Goal: Task Accomplishment & Management: Use online tool/utility

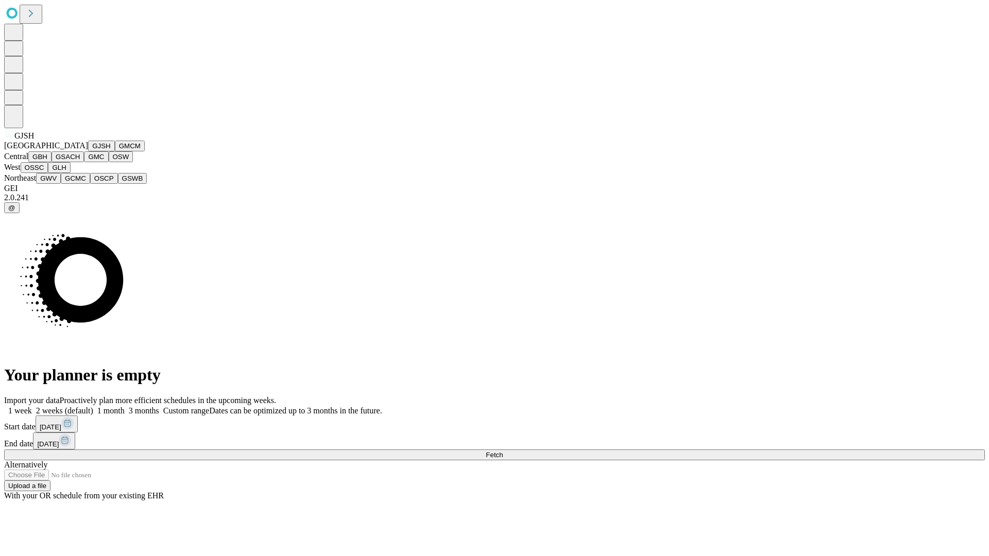
click at [88, 151] on button "GJSH" at bounding box center [101, 146] width 27 height 11
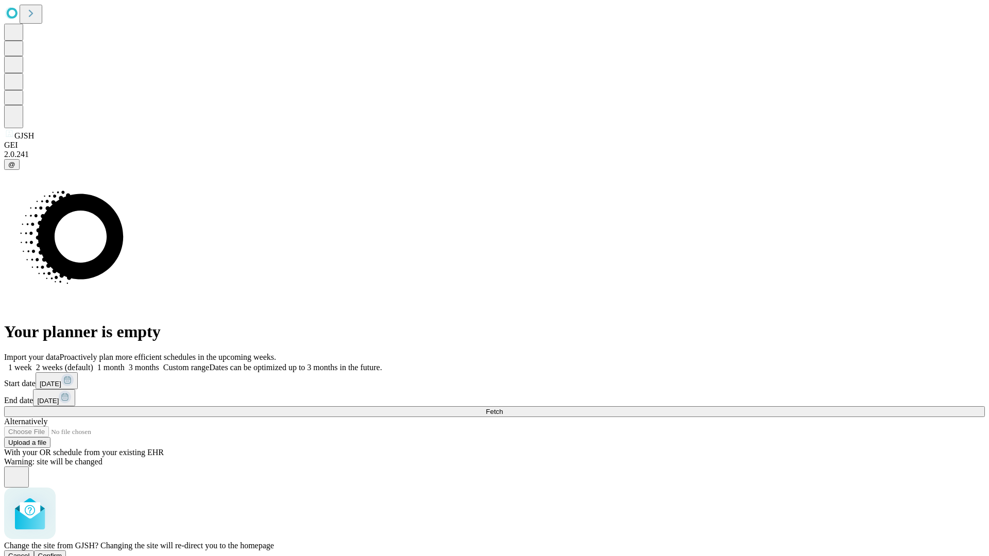
click at [62, 552] on span "Confirm" at bounding box center [50, 556] width 24 height 8
click at [32, 363] on label "1 week" at bounding box center [18, 367] width 28 height 9
click at [503, 408] on span "Fetch" at bounding box center [494, 412] width 17 height 8
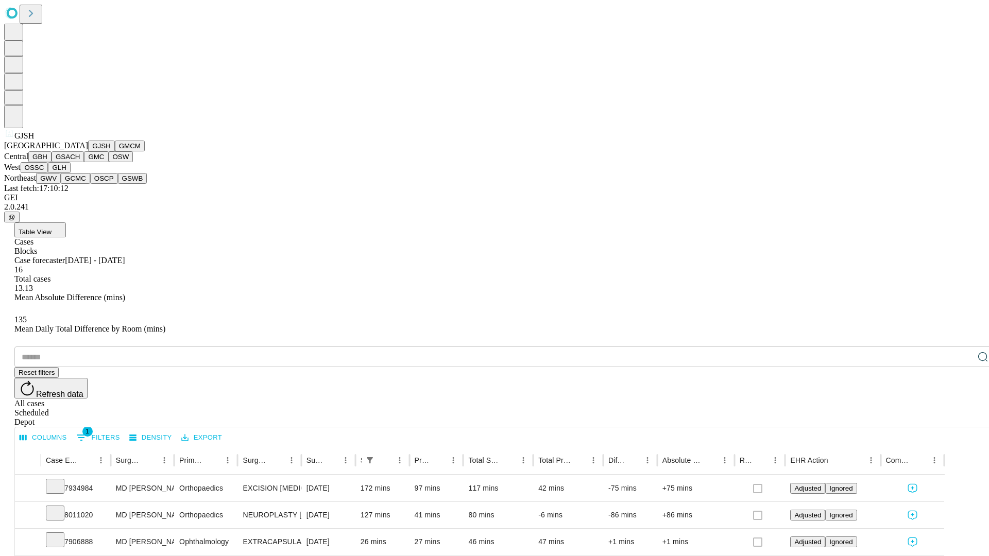
click at [115, 151] on button "GMCM" at bounding box center [130, 146] width 30 height 11
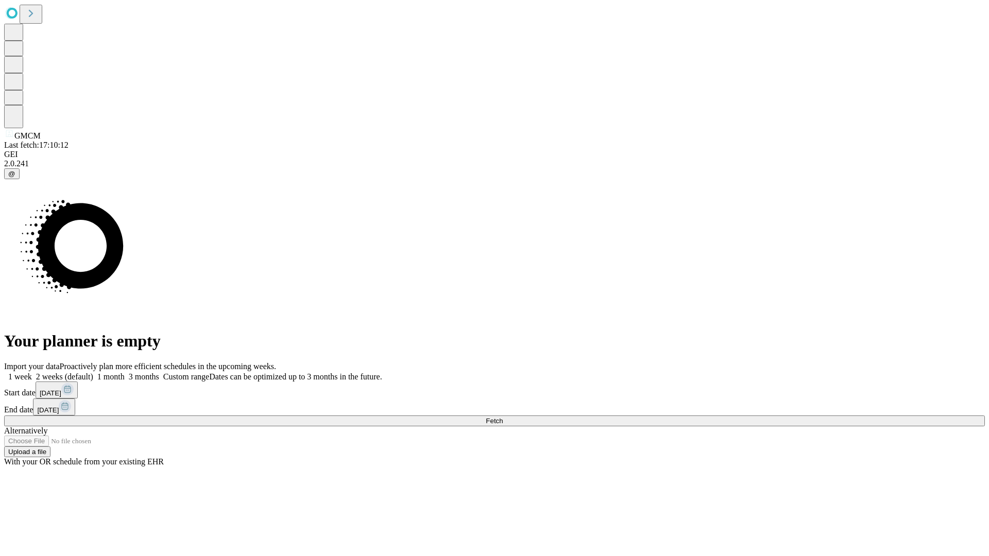
click at [32, 372] on label "1 week" at bounding box center [18, 376] width 28 height 9
click at [503, 417] on span "Fetch" at bounding box center [494, 421] width 17 height 8
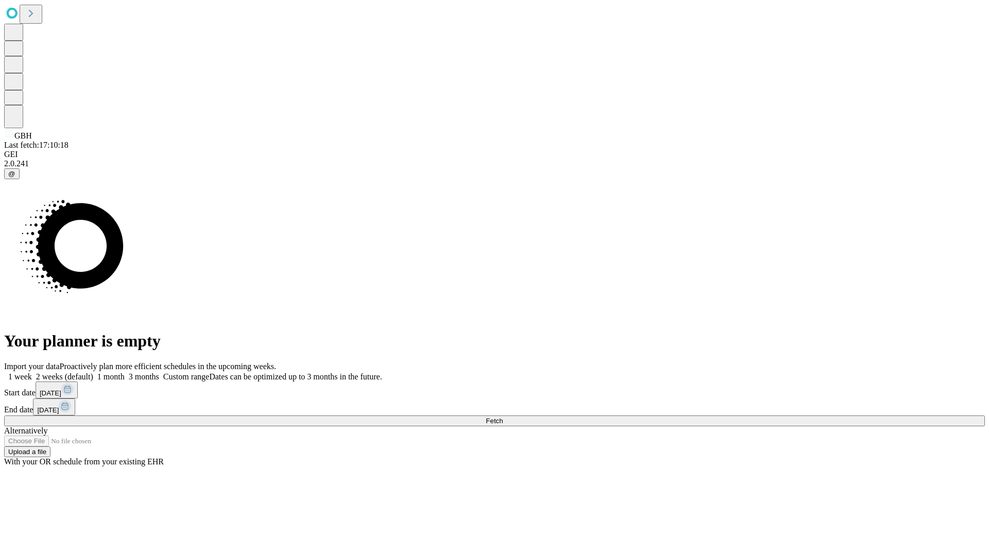
click at [32, 372] on label "1 week" at bounding box center [18, 376] width 28 height 9
click at [503, 417] on span "Fetch" at bounding box center [494, 421] width 17 height 8
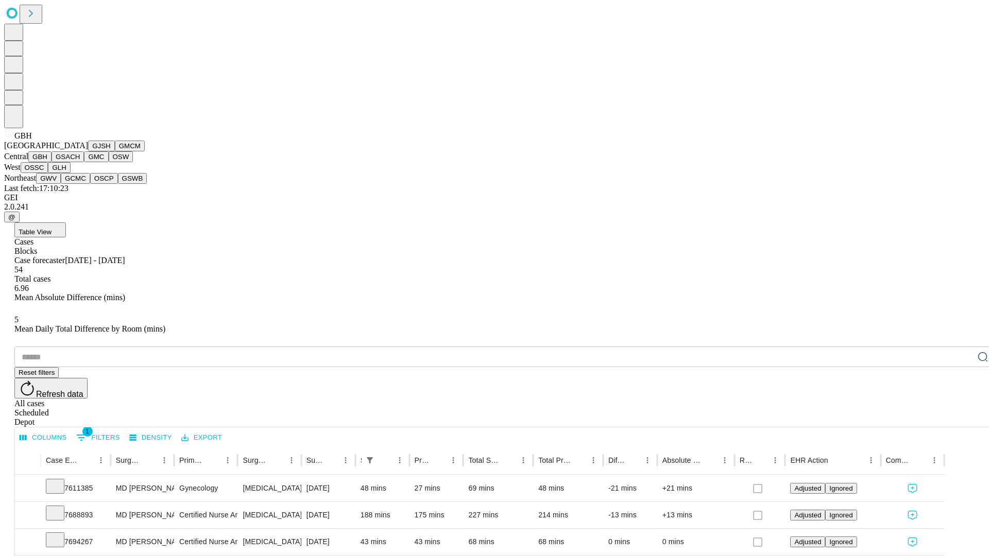
click at [80, 162] on button "GSACH" at bounding box center [68, 156] width 32 height 11
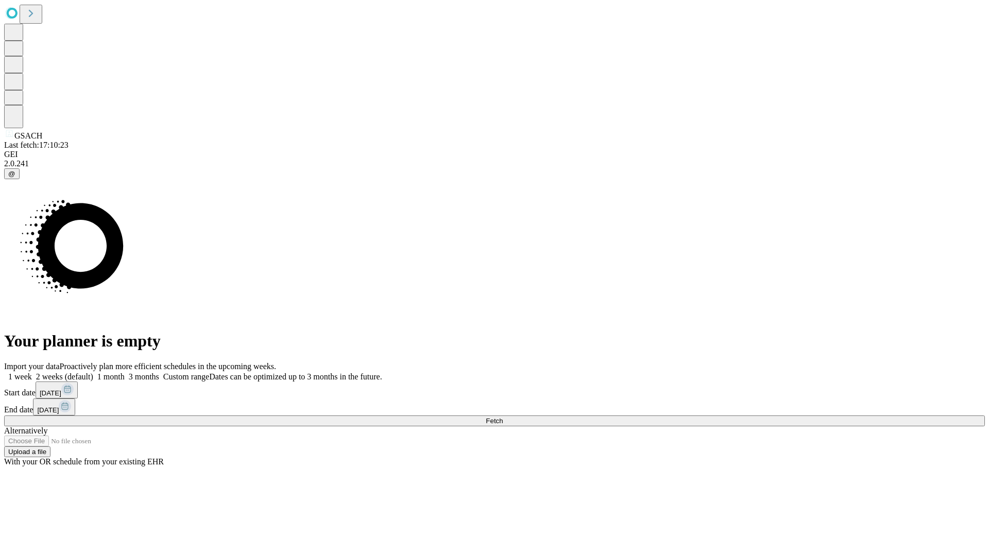
click at [32, 372] on label "1 week" at bounding box center [18, 376] width 28 height 9
click at [503, 417] on span "Fetch" at bounding box center [494, 421] width 17 height 8
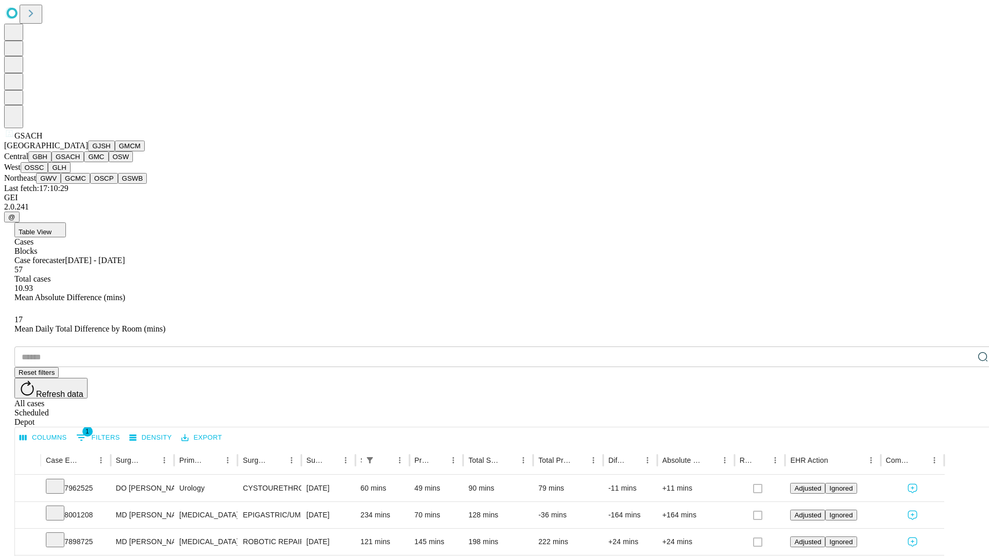
click at [84, 162] on button "GMC" at bounding box center [96, 156] width 24 height 11
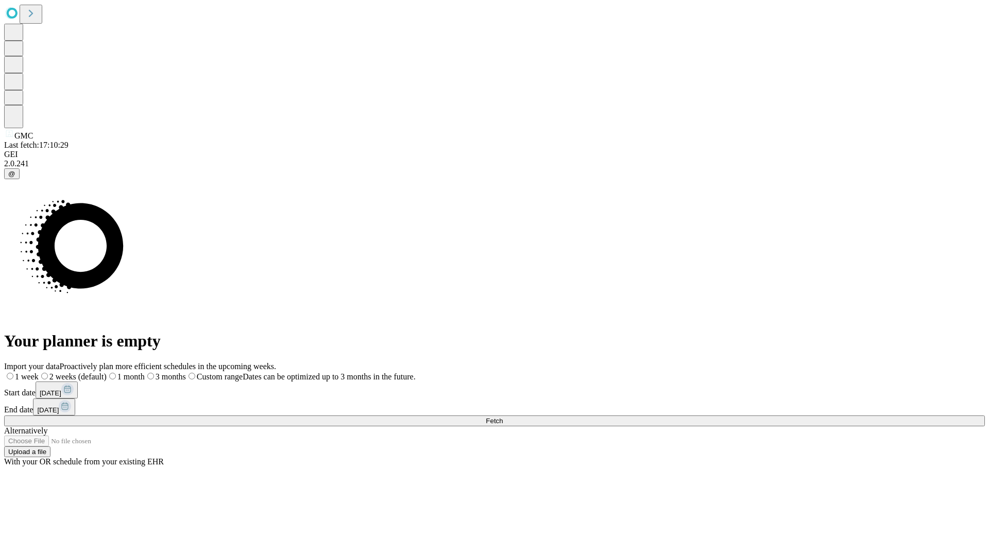
click at [39, 372] on label "1 week" at bounding box center [21, 376] width 35 height 9
click at [503, 417] on span "Fetch" at bounding box center [494, 421] width 17 height 8
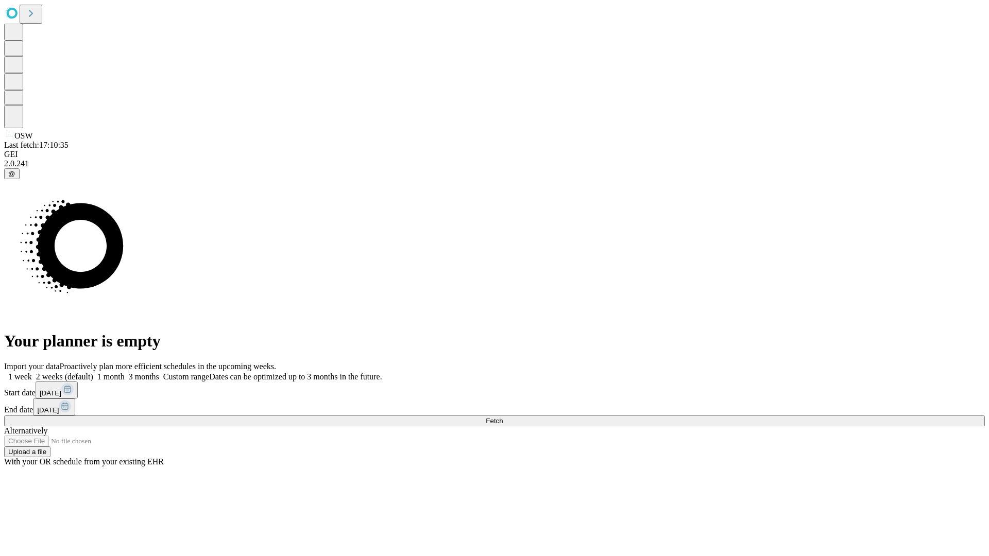
click at [32, 372] on label "1 week" at bounding box center [18, 376] width 28 height 9
click at [503, 417] on span "Fetch" at bounding box center [494, 421] width 17 height 8
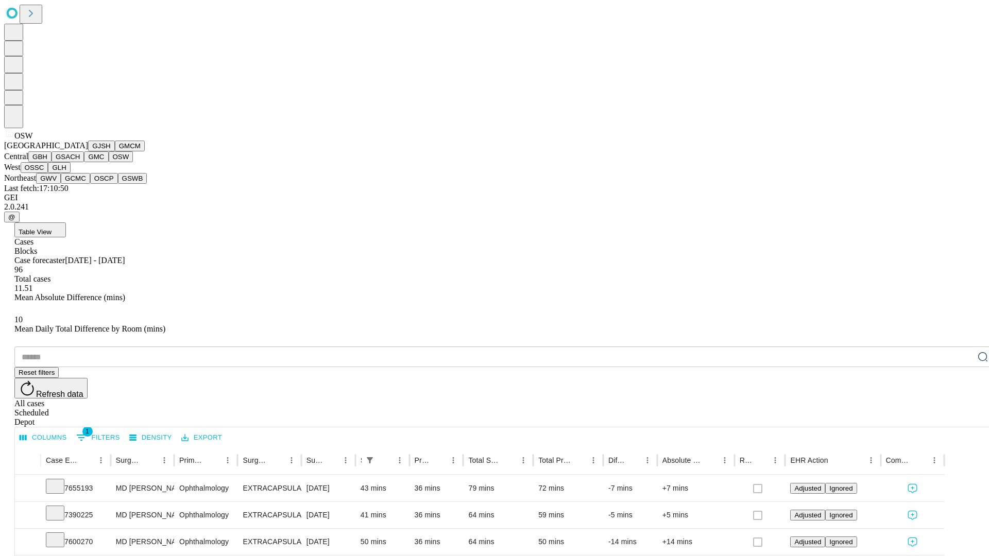
click at [48, 173] on button "OSSC" at bounding box center [35, 167] width 28 height 11
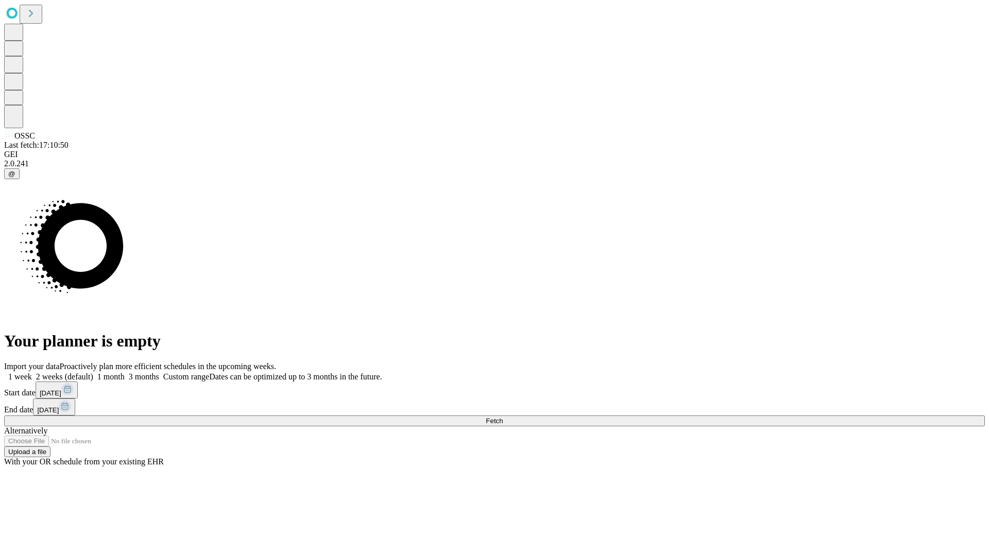
click at [32, 372] on label "1 week" at bounding box center [18, 376] width 28 height 9
click at [503, 417] on span "Fetch" at bounding box center [494, 421] width 17 height 8
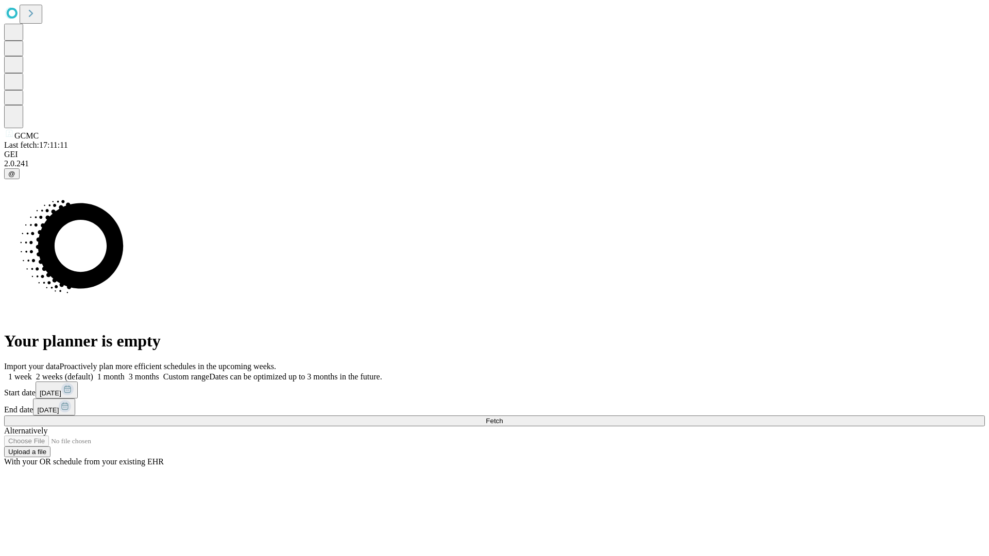
click at [503, 417] on span "Fetch" at bounding box center [494, 421] width 17 height 8
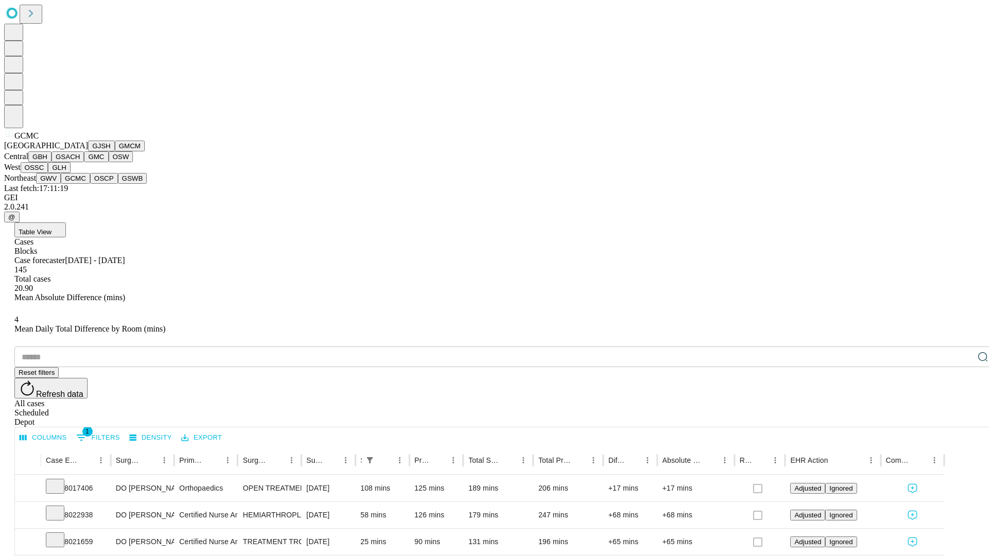
click at [90, 184] on button "OSCP" at bounding box center [104, 178] width 28 height 11
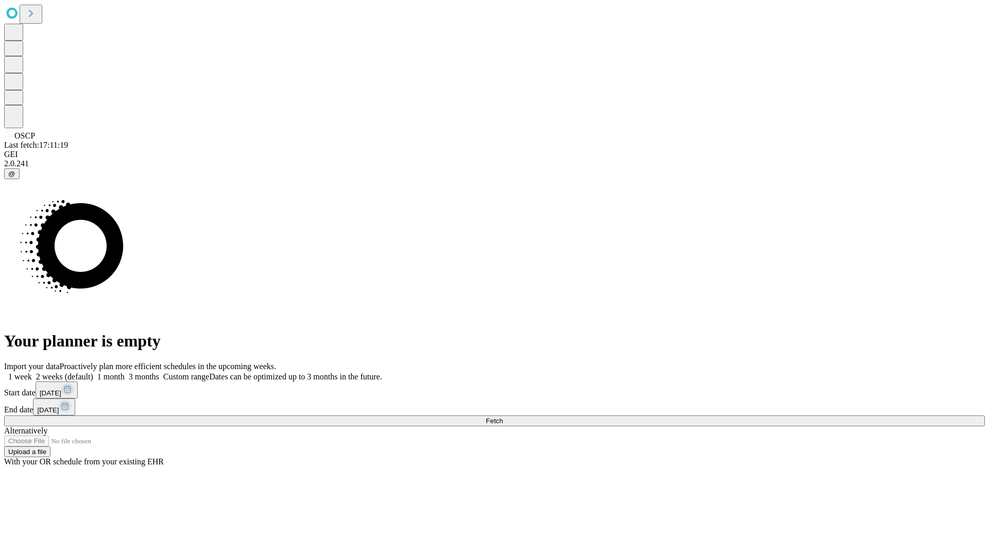
click at [32, 372] on label "1 week" at bounding box center [18, 376] width 28 height 9
click at [503, 417] on span "Fetch" at bounding box center [494, 421] width 17 height 8
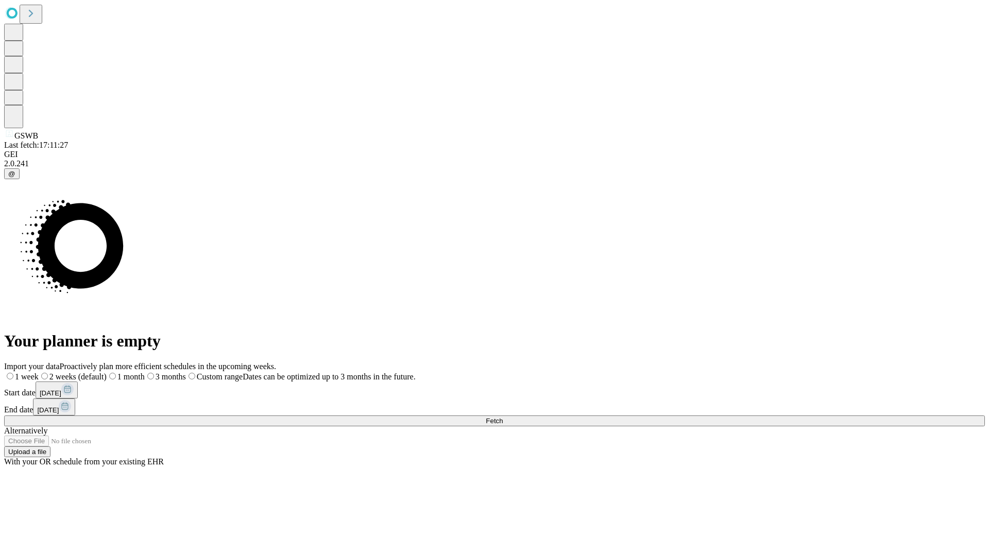
click at [39, 372] on label "1 week" at bounding box center [21, 376] width 35 height 9
click at [503, 417] on span "Fetch" at bounding box center [494, 421] width 17 height 8
